Goal: Information Seeking & Learning: Learn about a topic

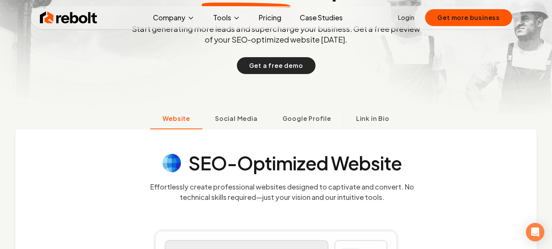
scroll to position [139, 0]
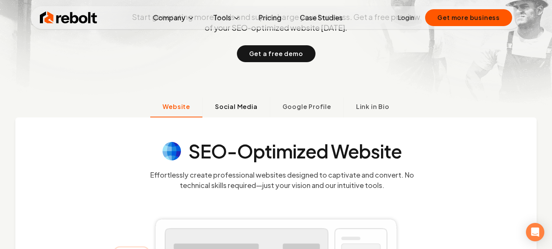
click at [226, 102] on span "Social Media" at bounding box center [236, 106] width 43 height 9
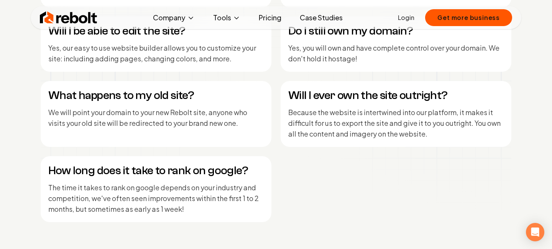
scroll to position [3254, 0]
click at [128, 95] on h4 "What happens to my old site?" at bounding box center [155, 96] width 215 height 14
click at [242, 100] on h4 "What happens to my old site?" at bounding box center [155, 96] width 215 height 14
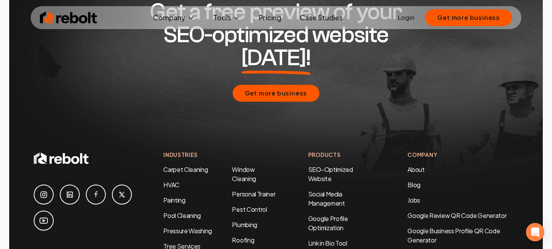
scroll to position [3574, 0]
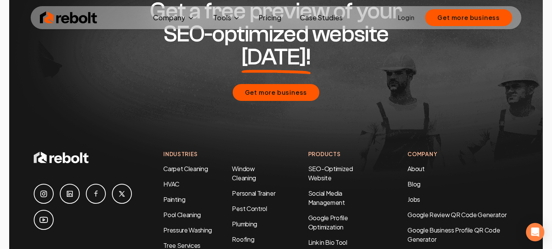
click at [34, 184] on link at bounding box center [44, 194] width 20 height 20
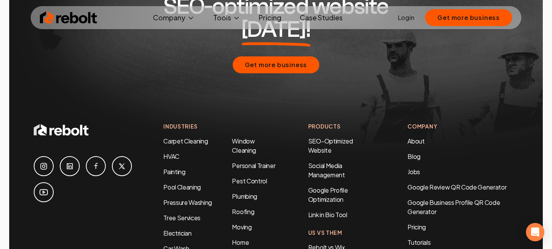
scroll to position [3757, 0]
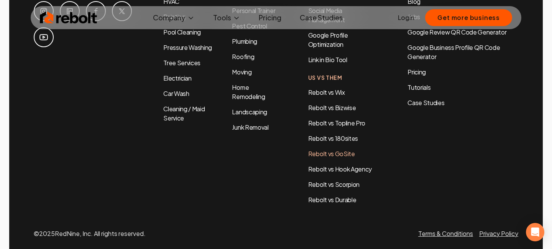
click at [341, 149] on link "Rebolt vs GoSite" at bounding box center [331, 153] width 47 height 8
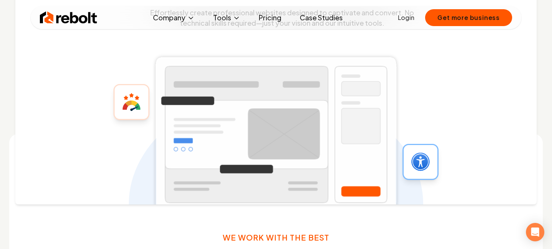
scroll to position [173, 0]
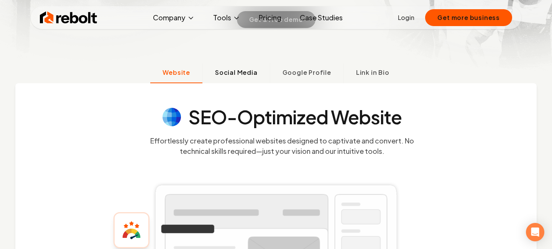
click at [246, 72] on span "Social Media" at bounding box center [236, 72] width 43 height 9
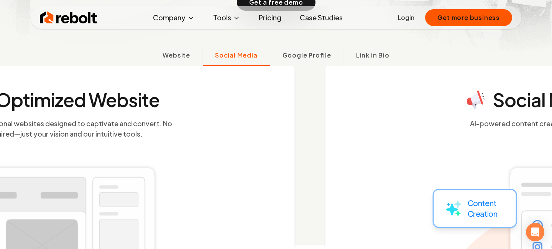
scroll to position [199, 0]
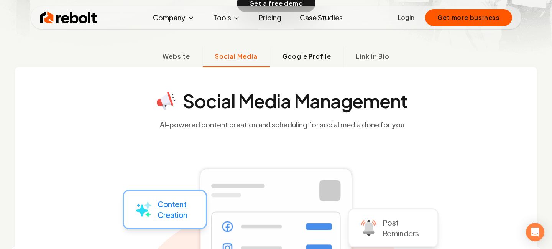
click at [309, 55] on span "Google Profile" at bounding box center [306, 56] width 49 height 9
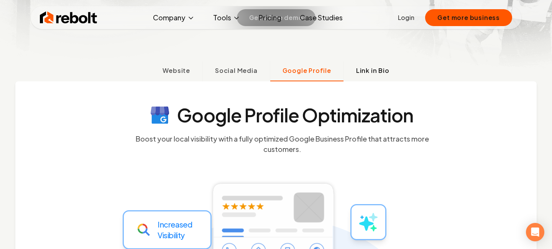
click at [363, 74] on span "Link in Bio" at bounding box center [372, 70] width 33 height 9
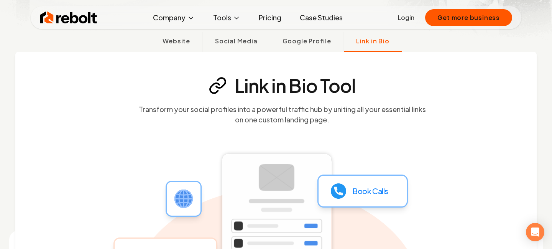
scroll to position [202, 0]
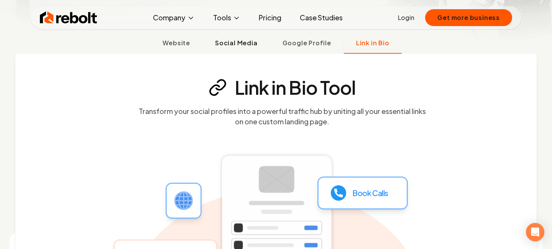
click at [209, 44] on button "Social Media" at bounding box center [235, 44] width 67 height 20
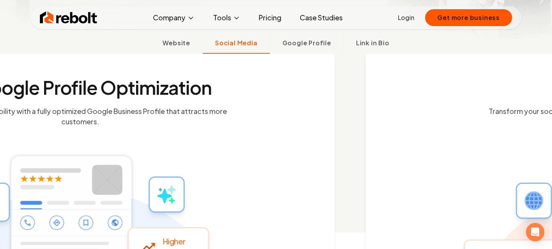
scroll to position [199, 0]
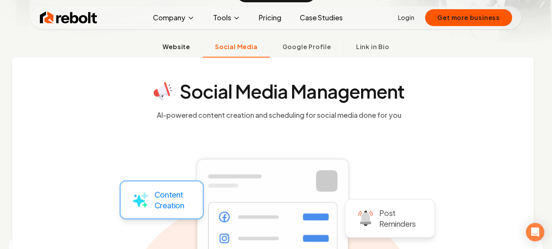
click at [181, 49] on span "Website" at bounding box center [176, 46] width 28 height 9
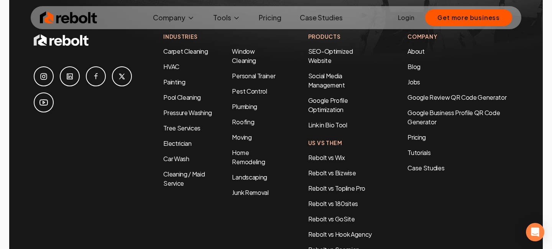
scroll to position [3675, 0]
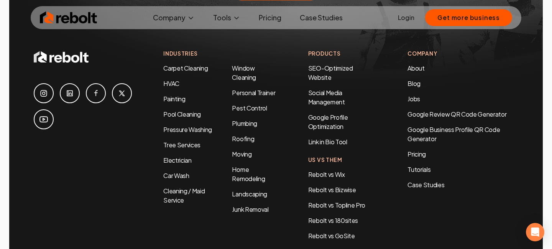
click at [124, 89] on icon at bounding box center [121, 93] width 9 height 9
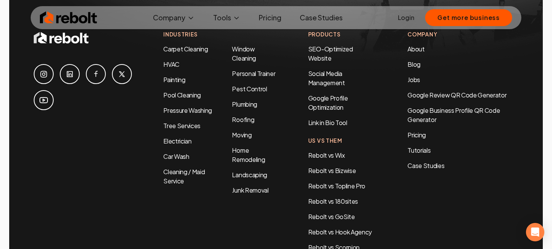
click at [39, 95] on icon at bounding box center [43, 99] width 9 height 9
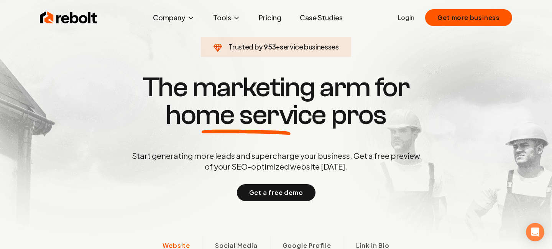
click at [315, 16] on link "Case Studies" at bounding box center [321, 17] width 55 height 15
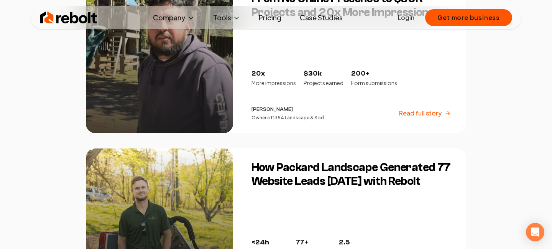
scroll to position [1350, 0]
